Goal: Navigation & Orientation: Find specific page/section

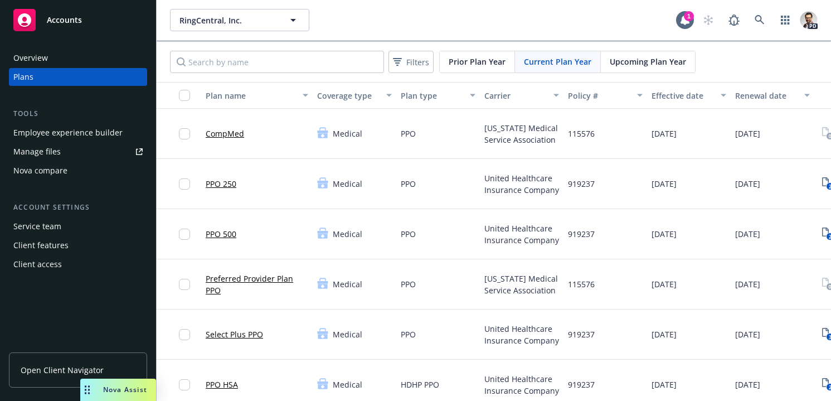
drag, startPoint x: 123, startPoint y: 391, endPoint x: 67, endPoint y: 388, distance: 55.8
click at [61, 387] on body "Accounts Overview Plans Tools Employee experience builder Manage files Nova com…" at bounding box center [415, 200] width 831 height 401
drag, startPoint x: 90, startPoint y: 390, endPoint x: 142, endPoint y: 378, distance: 53.1
click at [142, 378] on div "Drag to move" at bounding box center [146, 389] width 14 height 22
drag, startPoint x: 138, startPoint y: 388, endPoint x: 133, endPoint y: 385, distance: 6.0
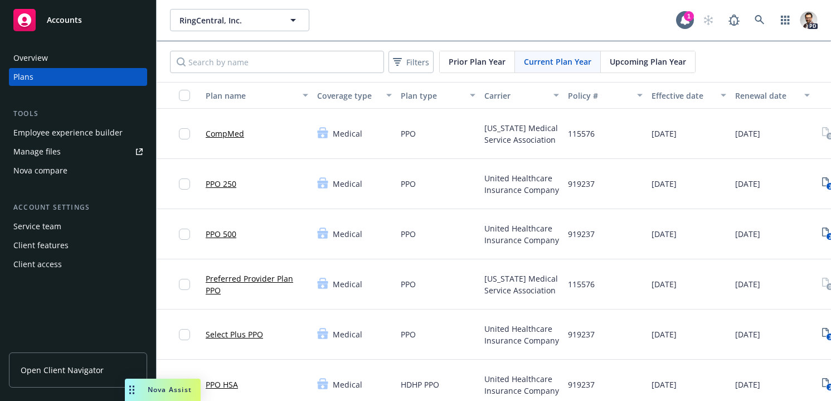
click at [133, 385] on icon "Drag to move" at bounding box center [131, 389] width 5 height 9
drag, startPoint x: 132, startPoint y: 385, endPoint x: 247, endPoint y: 391, distance: 115.5
click at [247, 391] on div "Drag to move" at bounding box center [253, 389] width 14 height 22
